Goal: Transaction & Acquisition: Purchase product/service

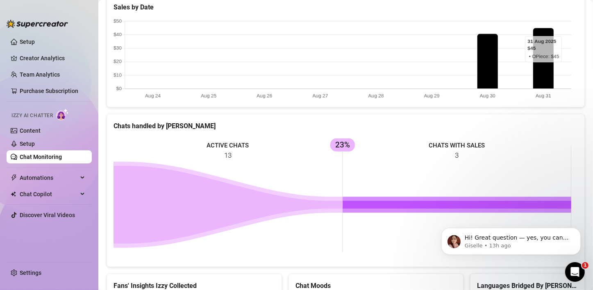
scroll to position [246, 0]
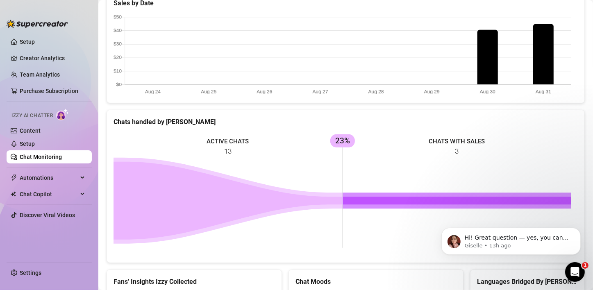
drag, startPoint x: 347, startPoint y: 140, endPoint x: 333, endPoint y: 145, distance: 15.5
click at [333, 145] on rect at bounding box center [342, 194] width 458 height 123
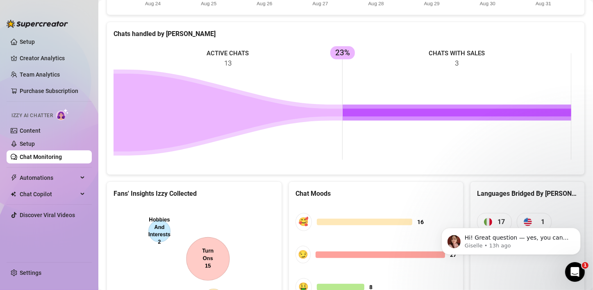
scroll to position [410, 0]
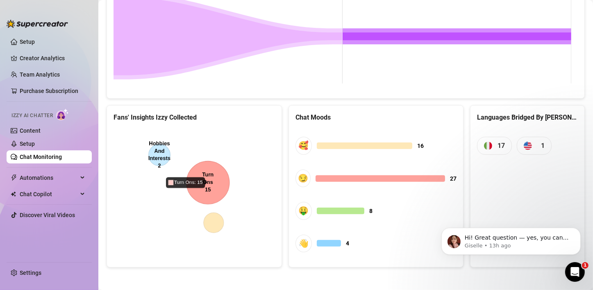
click at [213, 177] on canvas at bounding box center [192, 190] width 159 height 123
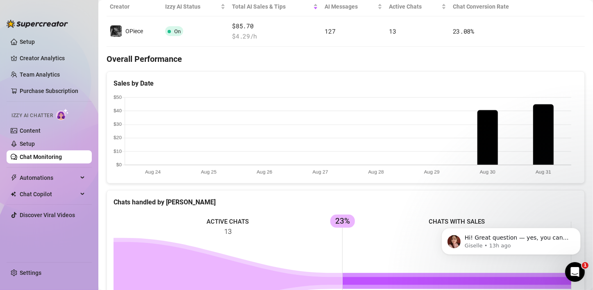
scroll to position [164, 0]
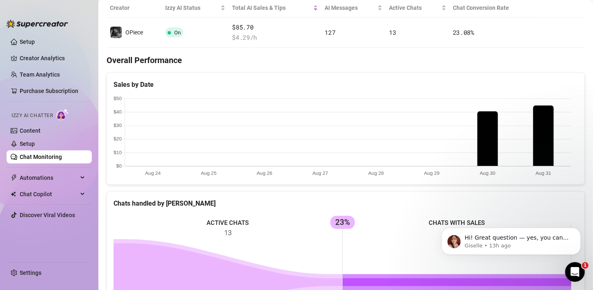
click at [486, 137] on canvas at bounding box center [342, 137] width 458 height 82
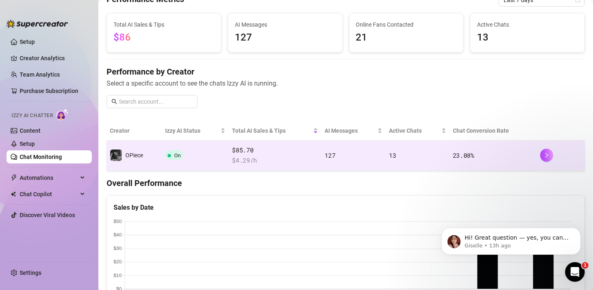
scroll to position [0, 0]
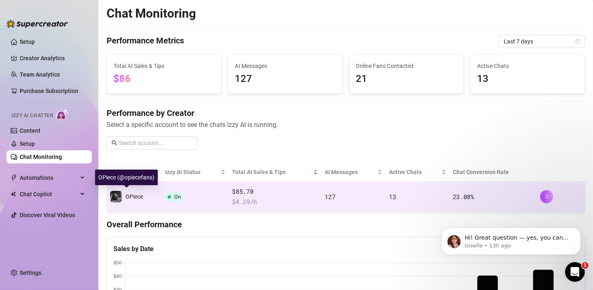
click at [135, 196] on span "OPiece" at bounding box center [134, 196] width 18 height 7
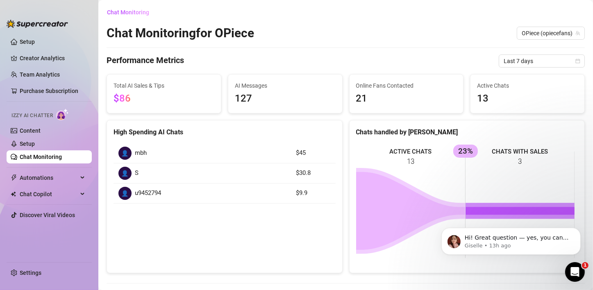
click at [390, 193] on icon at bounding box center [410, 211] width 109 height 78
click at [502, 194] on rect at bounding box center [465, 204] width 219 height 123
click at [365, 89] on span "Online Fans Contacted" at bounding box center [406, 85] width 101 height 9
click at [483, 94] on span "13" at bounding box center [527, 99] width 101 height 16
click at [236, 157] on div "👤 mbh" at bounding box center [202, 153] width 168 height 13
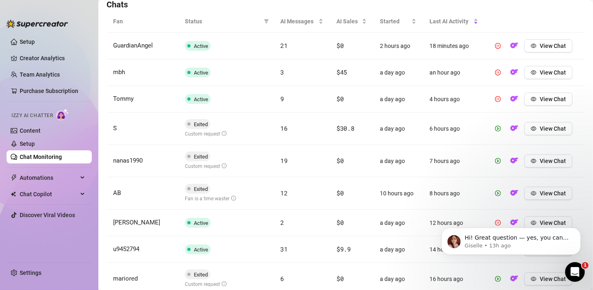
scroll to position [212, 0]
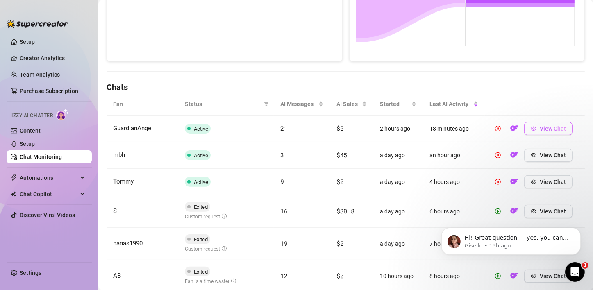
click at [542, 130] on span "View Chat" at bounding box center [553, 128] width 26 height 7
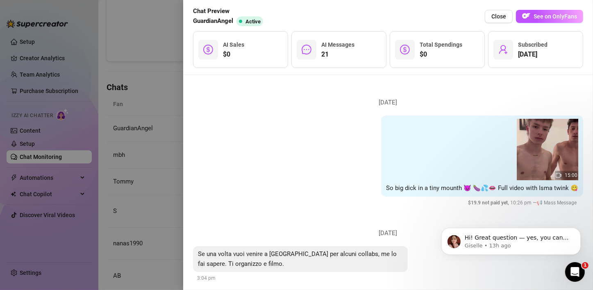
click at [161, 72] on div at bounding box center [296, 145] width 593 height 290
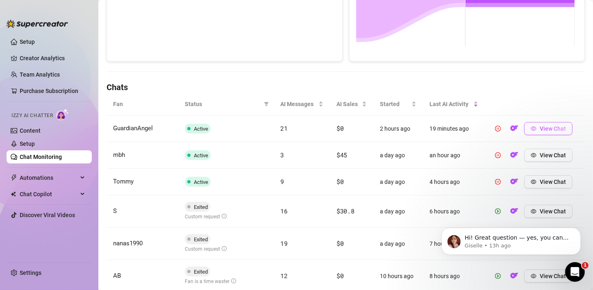
click at [532, 130] on button "View Chat" at bounding box center [548, 128] width 48 height 13
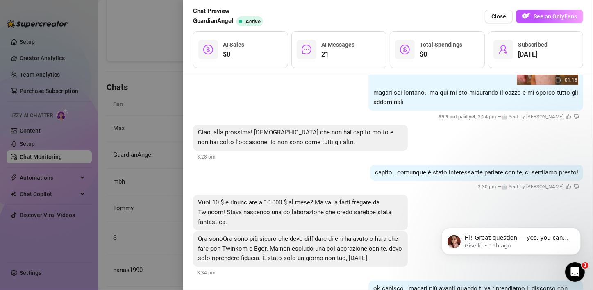
scroll to position [2088, 0]
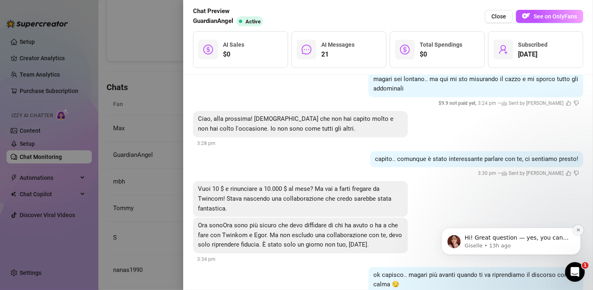
click at [577, 231] on icon "Dismiss notification" at bounding box center [578, 229] width 5 height 5
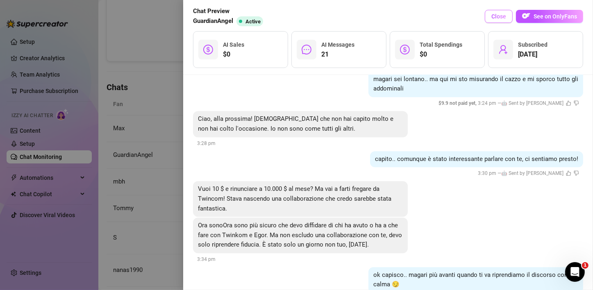
click at [491, 18] on button "Close" at bounding box center [499, 16] width 28 height 13
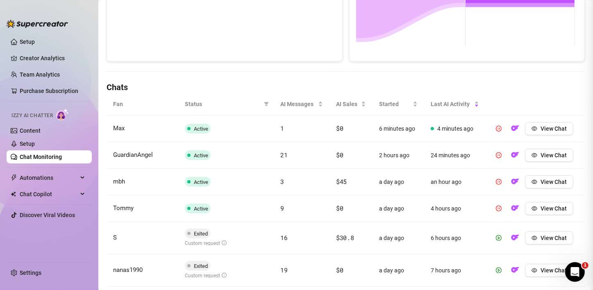
scroll to position [0, 0]
drag, startPoint x: 552, startPoint y: 126, endPoint x: 250, endPoint y: 66, distance: 308.0
click at [250, 66] on div "Chat Monitoring Chat Monitoring for OPiece OPiece (opiecefans) Performance Metr…" at bounding box center [346, 112] width 478 height 637
click at [540, 127] on span "View Chat" at bounding box center [553, 128] width 26 height 7
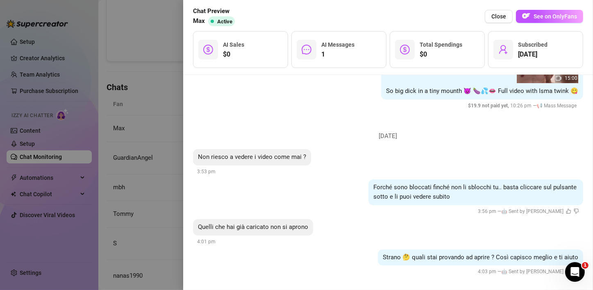
scroll to position [101, 0]
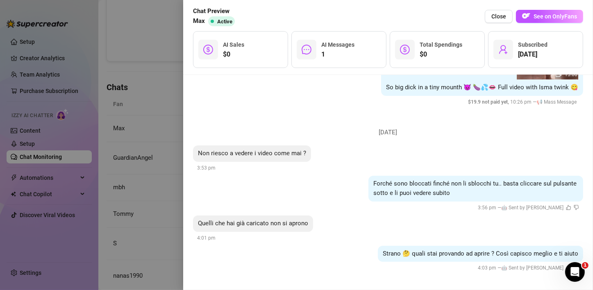
click at [152, 117] on div at bounding box center [296, 145] width 593 height 290
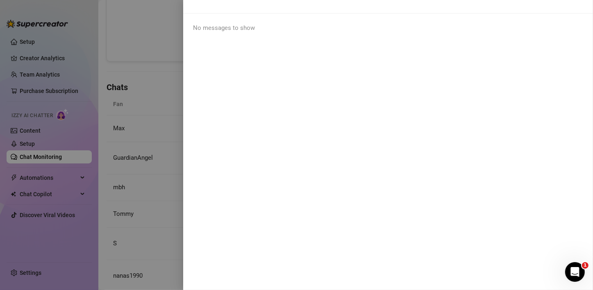
scroll to position [0, 0]
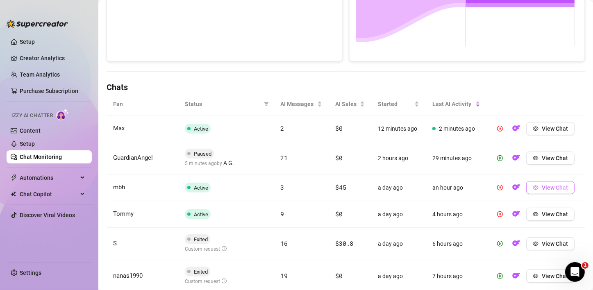
click at [553, 188] on span "View Chat" at bounding box center [555, 187] width 26 height 7
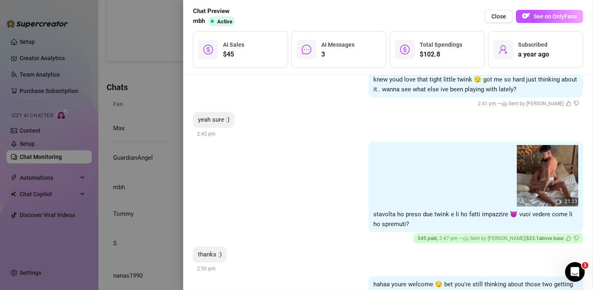
scroll to position [336, 0]
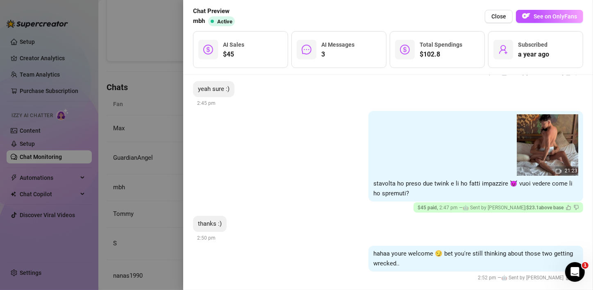
click at [154, 125] on div at bounding box center [296, 145] width 593 height 290
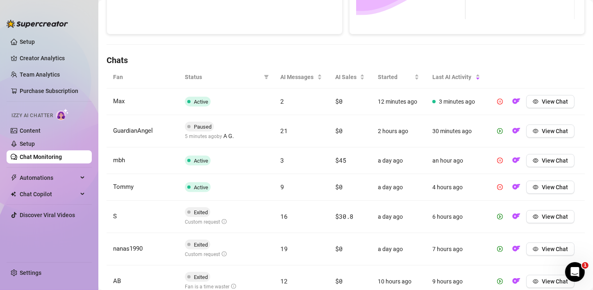
scroll to position [253, 0]
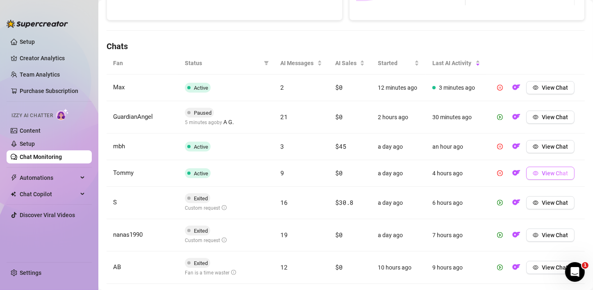
click at [533, 175] on span "button" at bounding box center [536, 173] width 6 height 7
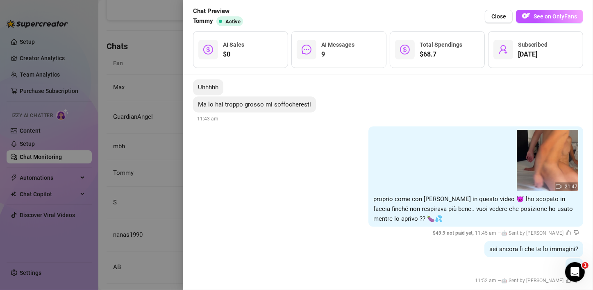
scroll to position [1105, 0]
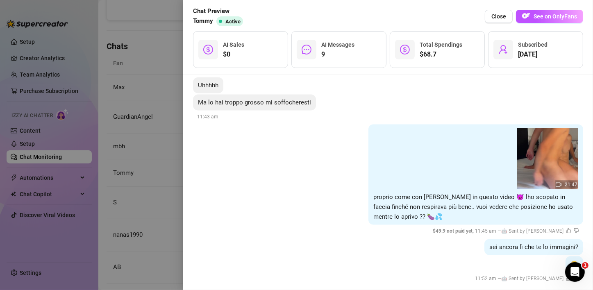
click at [165, 114] on div at bounding box center [296, 145] width 593 height 290
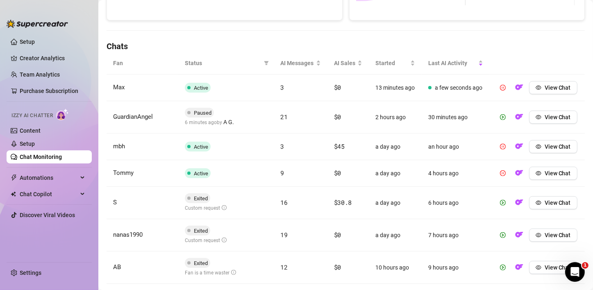
scroll to position [294, 0]
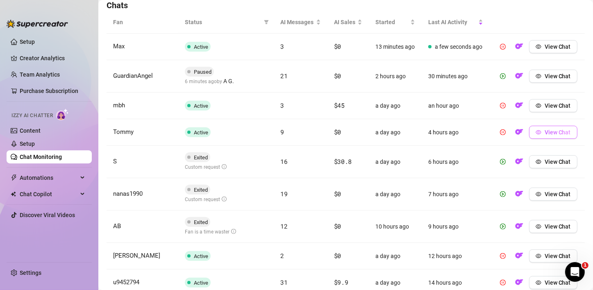
click at [537, 139] on button "View Chat" at bounding box center [553, 132] width 48 height 13
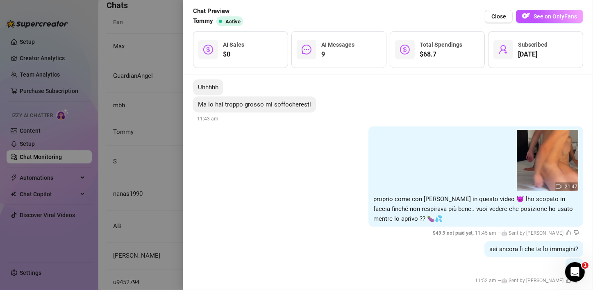
scroll to position [1105, 0]
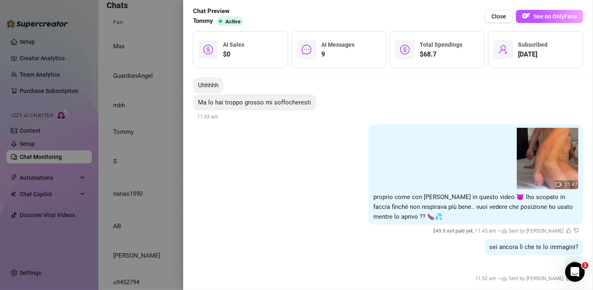
click at [166, 140] on div at bounding box center [296, 145] width 593 height 290
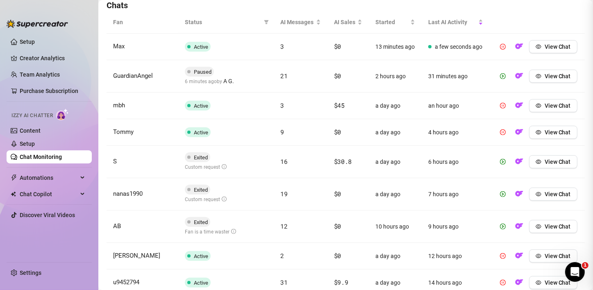
scroll to position [0, 0]
click at [536, 168] on button "View Chat" at bounding box center [553, 161] width 48 height 13
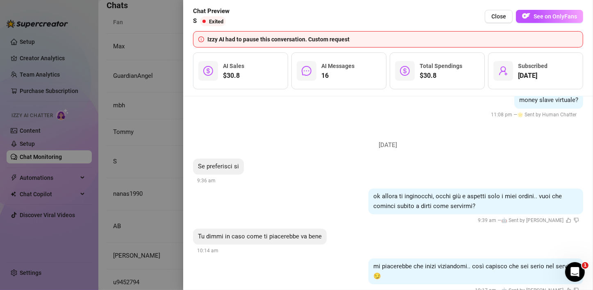
scroll to position [2480, 0]
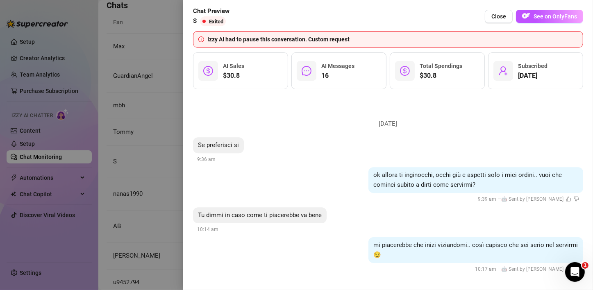
click at [166, 163] on div at bounding box center [296, 145] width 593 height 290
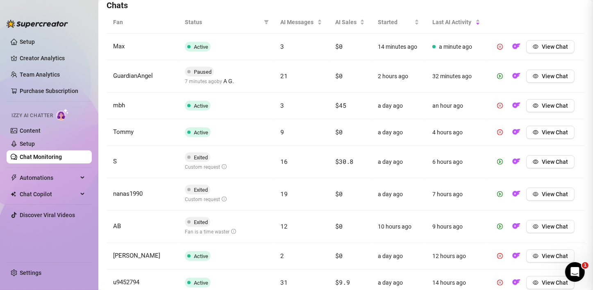
scroll to position [0, 0]
click at [552, 196] on span "View Chat" at bounding box center [555, 194] width 26 height 7
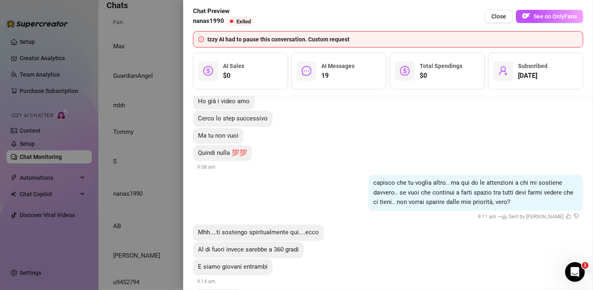
scroll to position [2003, 0]
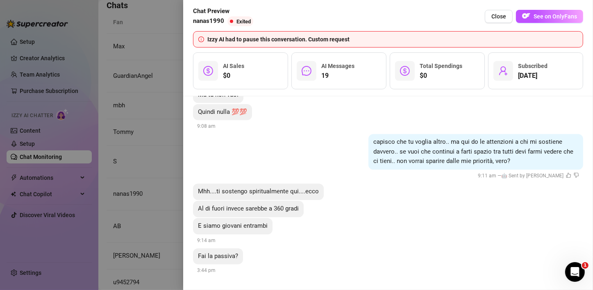
click at [158, 150] on div at bounding box center [296, 145] width 593 height 290
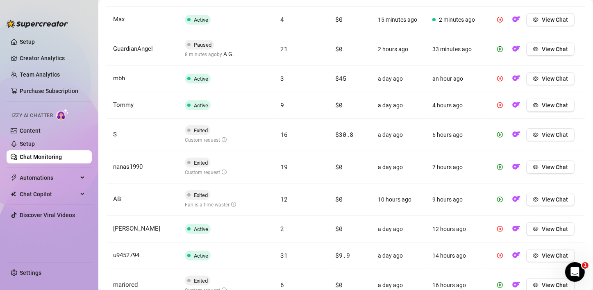
scroll to position [335, 0]
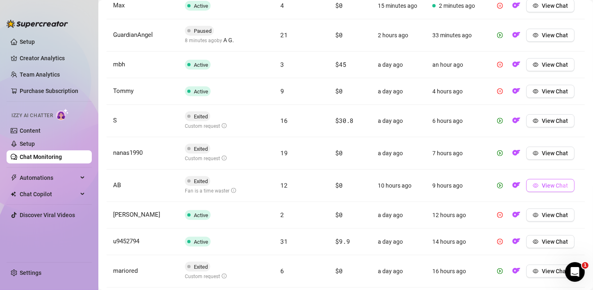
click at [533, 185] on icon "eye" at bounding box center [536, 186] width 6 height 4
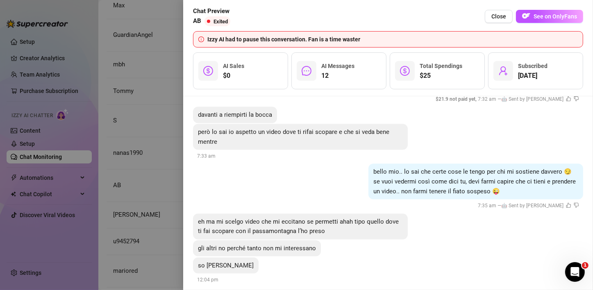
scroll to position [1274, 0]
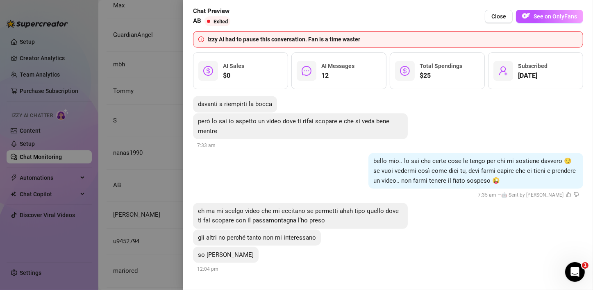
click at [142, 154] on div at bounding box center [296, 145] width 593 height 290
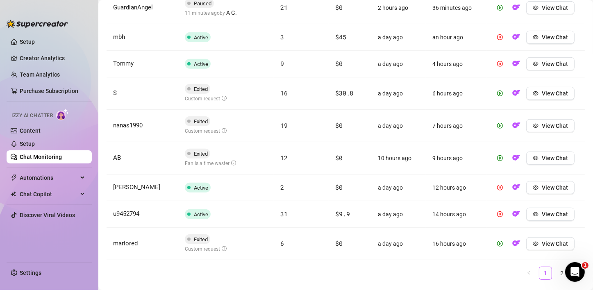
scroll to position [376, 0]
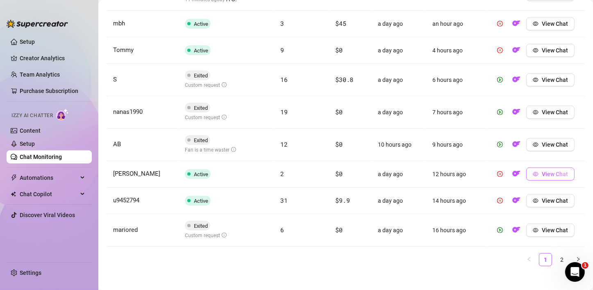
click at [548, 171] on span "View Chat" at bounding box center [555, 174] width 26 height 7
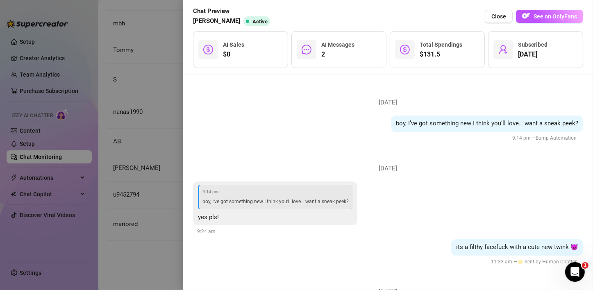
scroll to position [194, 0]
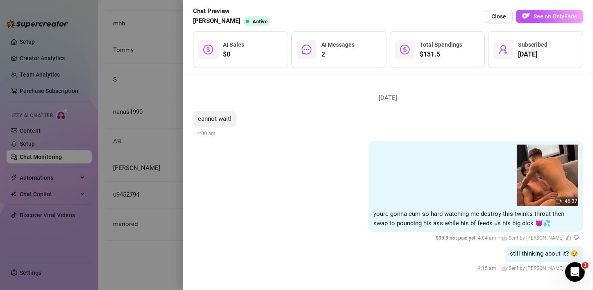
click at [155, 83] on div at bounding box center [296, 145] width 593 height 290
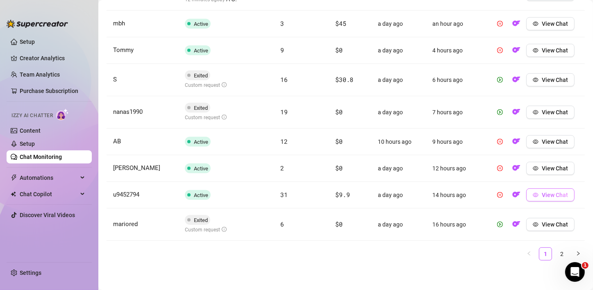
click at [533, 192] on icon "eye" at bounding box center [536, 195] width 6 height 6
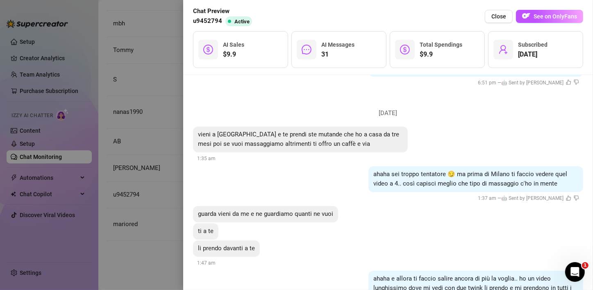
scroll to position [2822, 0]
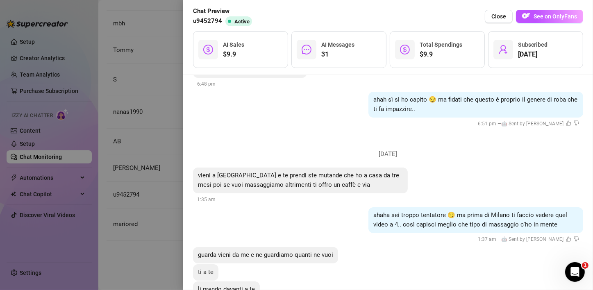
click at [160, 145] on div at bounding box center [296, 145] width 593 height 290
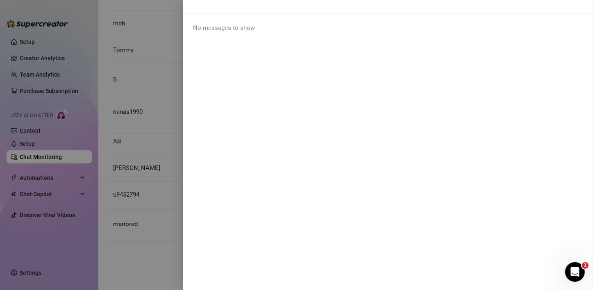
scroll to position [0, 0]
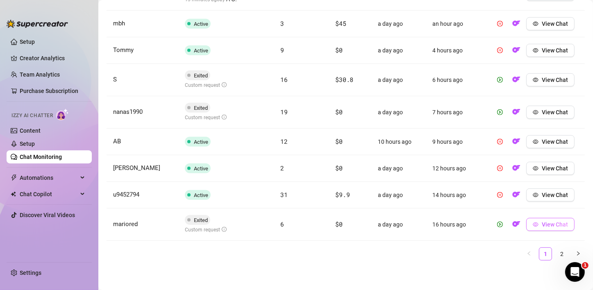
click at [542, 225] on span "View Chat" at bounding box center [555, 224] width 26 height 7
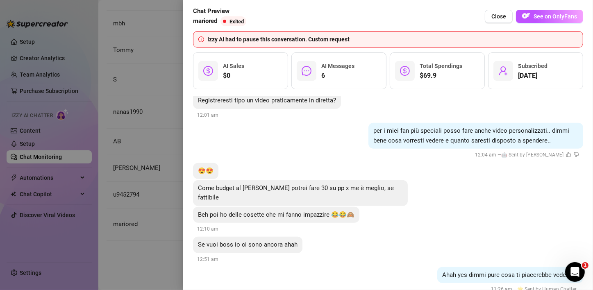
scroll to position [505, 0]
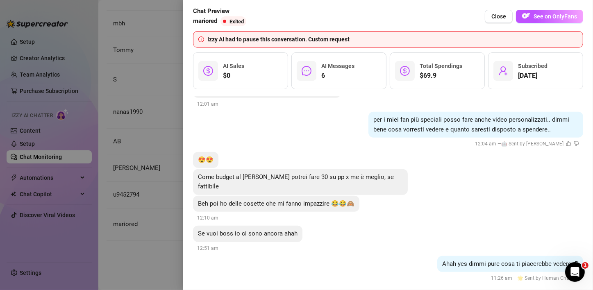
click at [147, 150] on div at bounding box center [296, 145] width 593 height 290
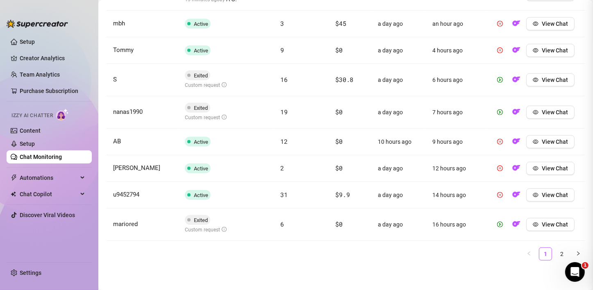
scroll to position [0, 0]
click at [556, 253] on link "2" at bounding box center [562, 254] width 12 height 12
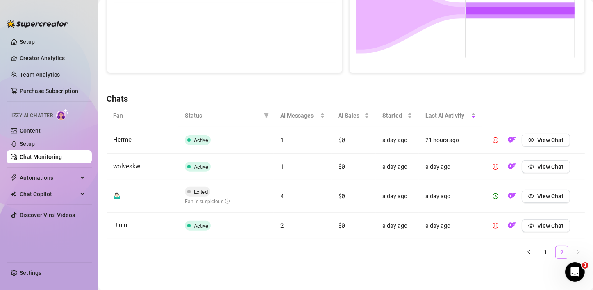
scroll to position [199, 0]
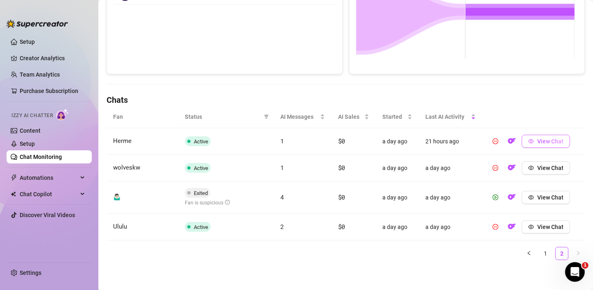
click at [537, 142] on span "View Chat" at bounding box center [550, 141] width 26 height 7
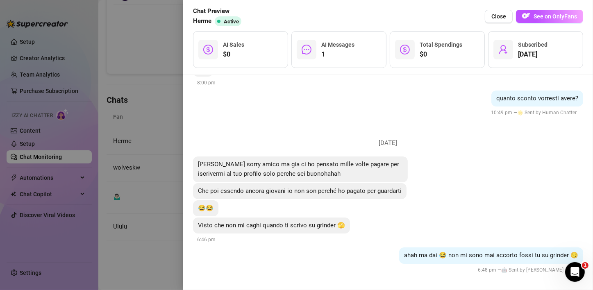
scroll to position [313, 0]
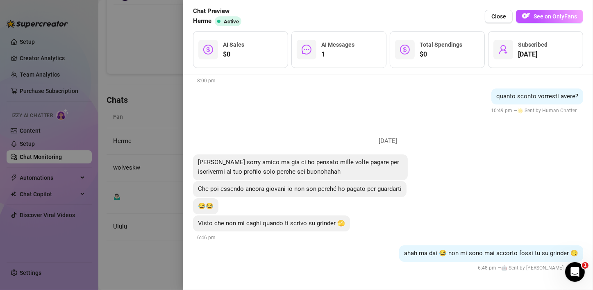
click at [141, 133] on div at bounding box center [296, 145] width 593 height 290
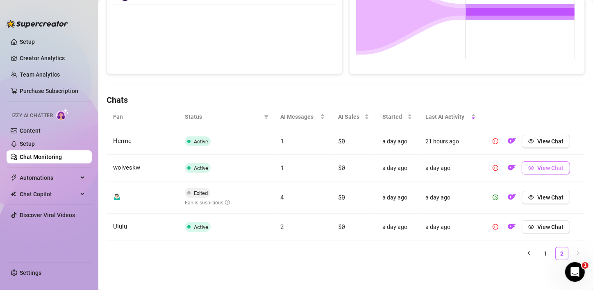
click at [541, 166] on span "View Chat" at bounding box center [550, 168] width 26 height 7
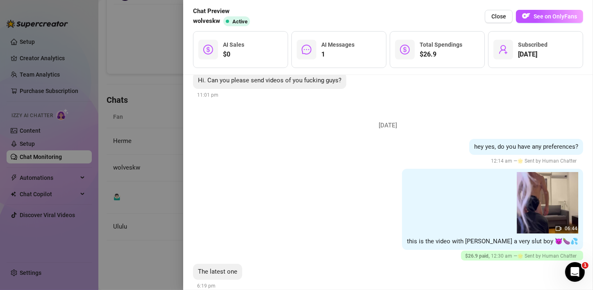
scroll to position [215, 0]
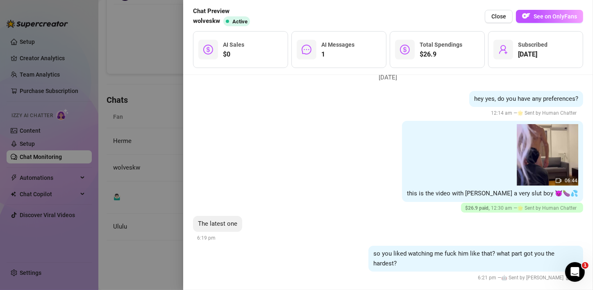
click at [165, 122] on div at bounding box center [296, 145] width 593 height 290
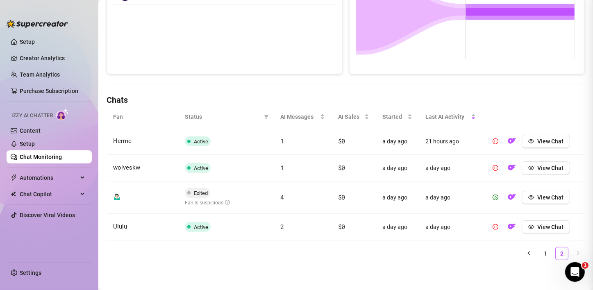
scroll to position [0, 0]
click at [542, 199] on span "View Chat" at bounding box center [550, 197] width 26 height 7
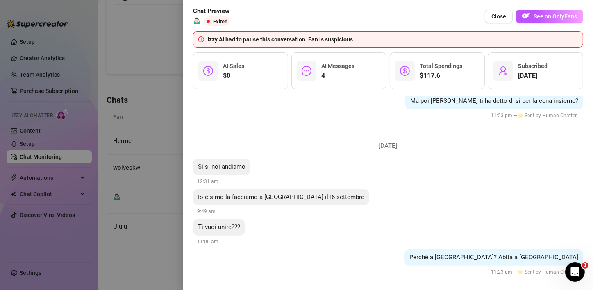
scroll to position [504, 0]
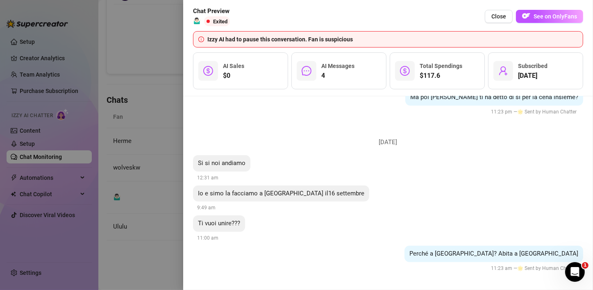
click at [141, 220] on div at bounding box center [296, 145] width 593 height 290
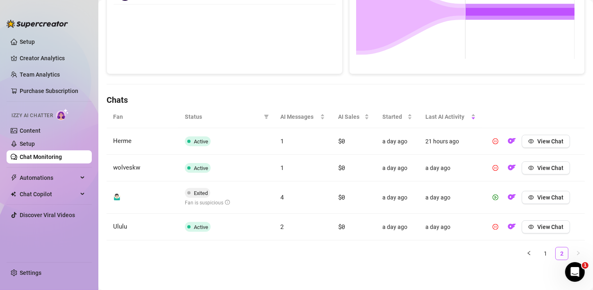
click at [141, 222] on td "Ululu" at bounding box center [143, 227] width 72 height 27
click at [547, 229] on span "View Chat" at bounding box center [550, 227] width 26 height 7
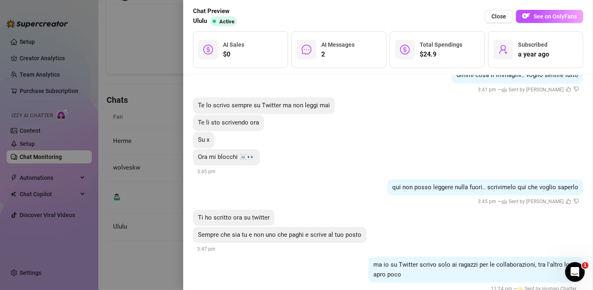
scroll to position [665, 0]
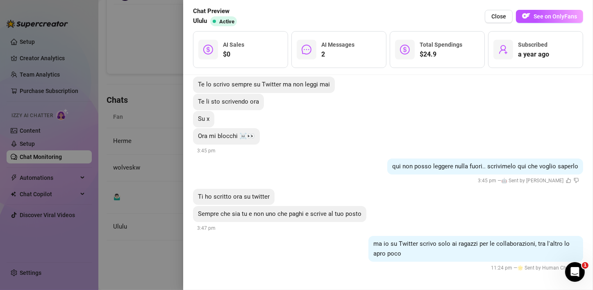
click at [138, 213] on div at bounding box center [296, 145] width 593 height 290
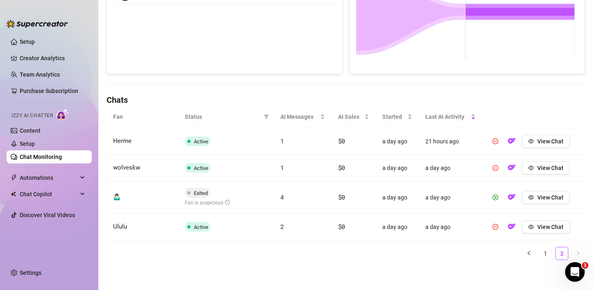
click at [195, 191] on span "Exited" at bounding box center [201, 193] width 14 height 6
click at [493, 197] on icon "play-circle" at bounding box center [496, 198] width 6 height 6
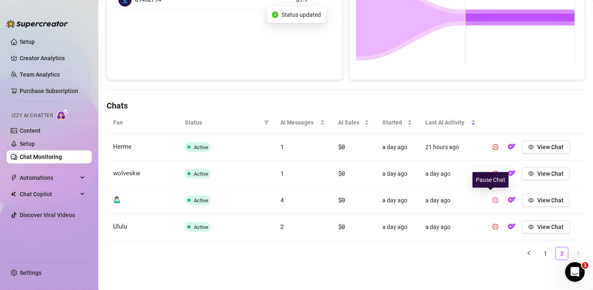
click at [493, 201] on icon "pause-circle" at bounding box center [496, 200] width 6 height 6
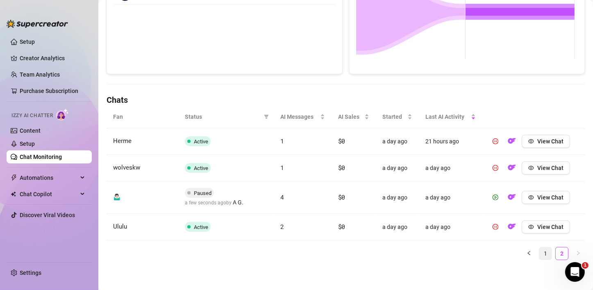
click at [539, 252] on link "1" at bounding box center [545, 253] width 12 height 12
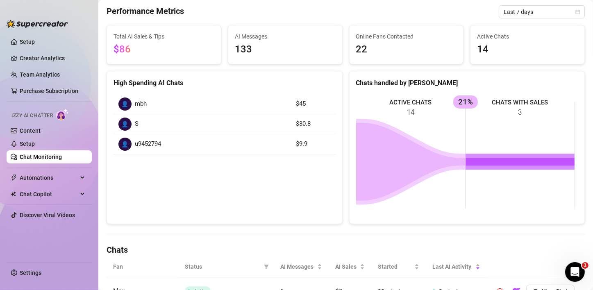
scroll to position [0, 0]
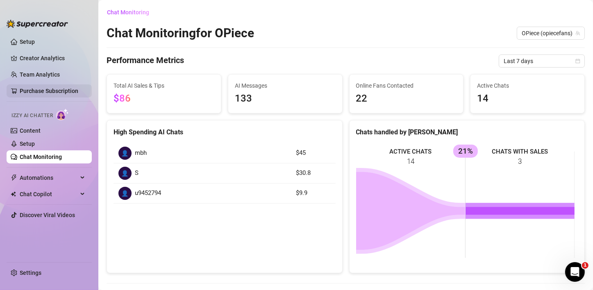
click at [64, 91] on link "Purchase Subscription" at bounding box center [49, 91] width 59 height 7
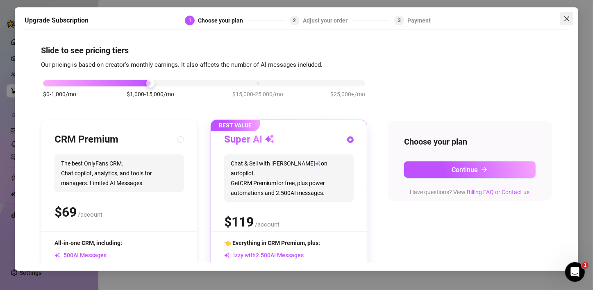
click at [561, 20] on span "Close" at bounding box center [566, 19] width 13 height 7
